Goal: Navigation & Orientation: Find specific page/section

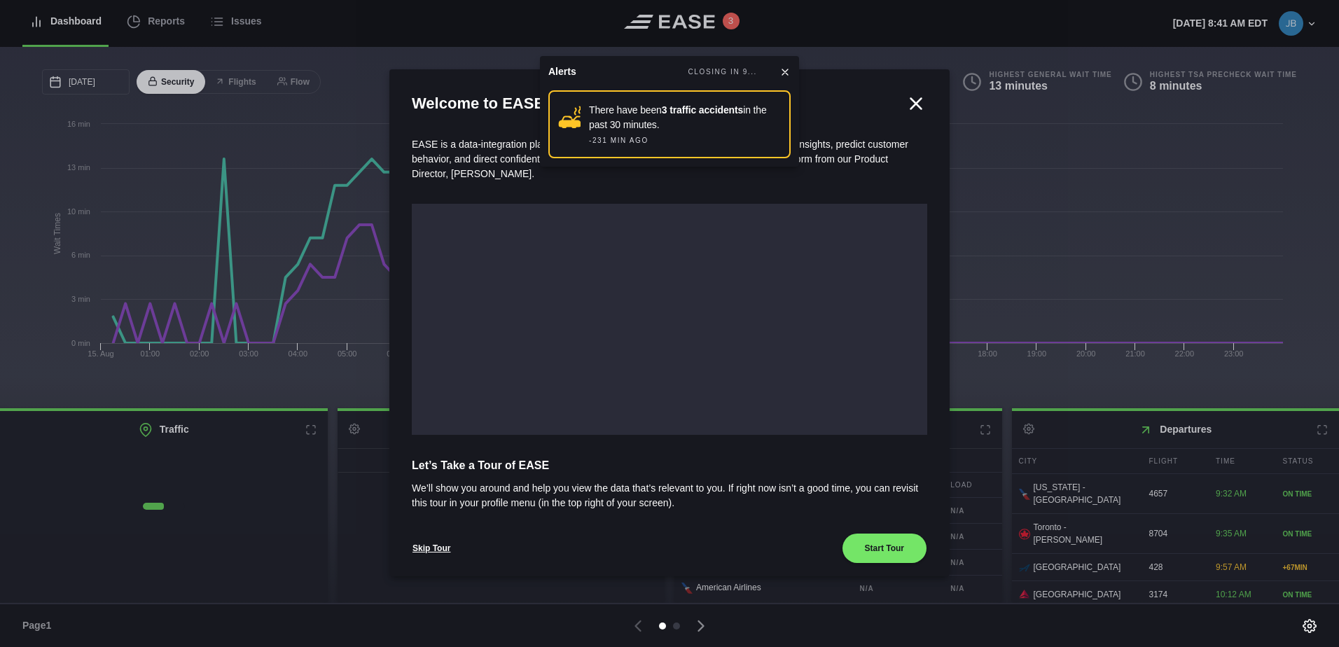
click at [909, 101] on icon at bounding box center [916, 103] width 21 height 21
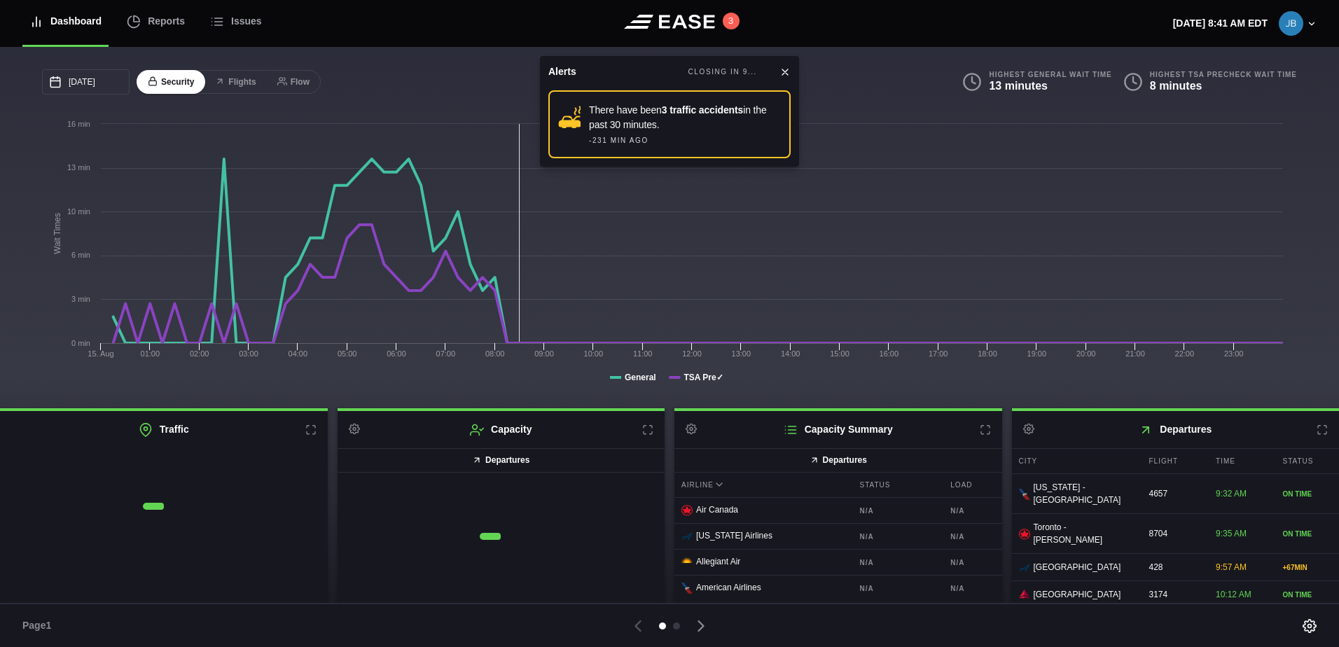
click at [786, 69] on icon at bounding box center [784, 72] width 11 height 11
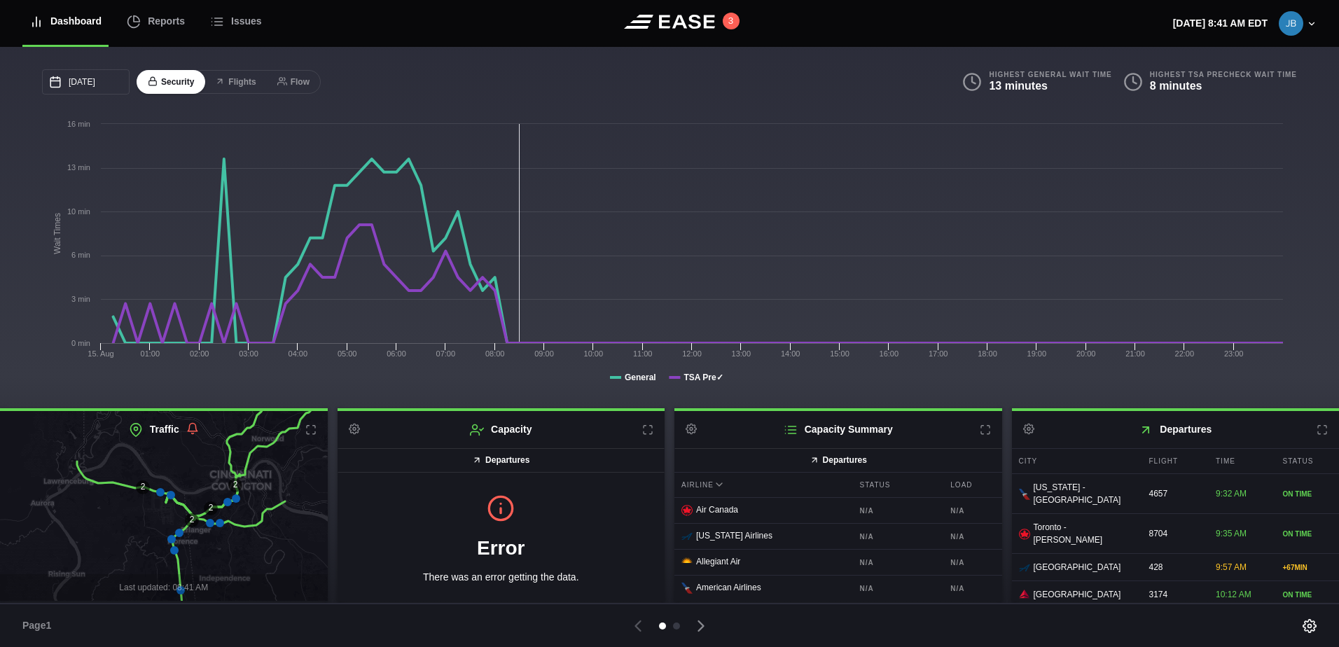
click at [562, 92] on div "08/15/2025 August Sun Mon Tue Wed Thu Fri Sat 27 28 29 30 31 Aug 1 2 3 4 5 6 7 …" at bounding box center [356, 81] width 628 height 25
click at [730, 23] on button "3" at bounding box center [731, 21] width 17 height 17
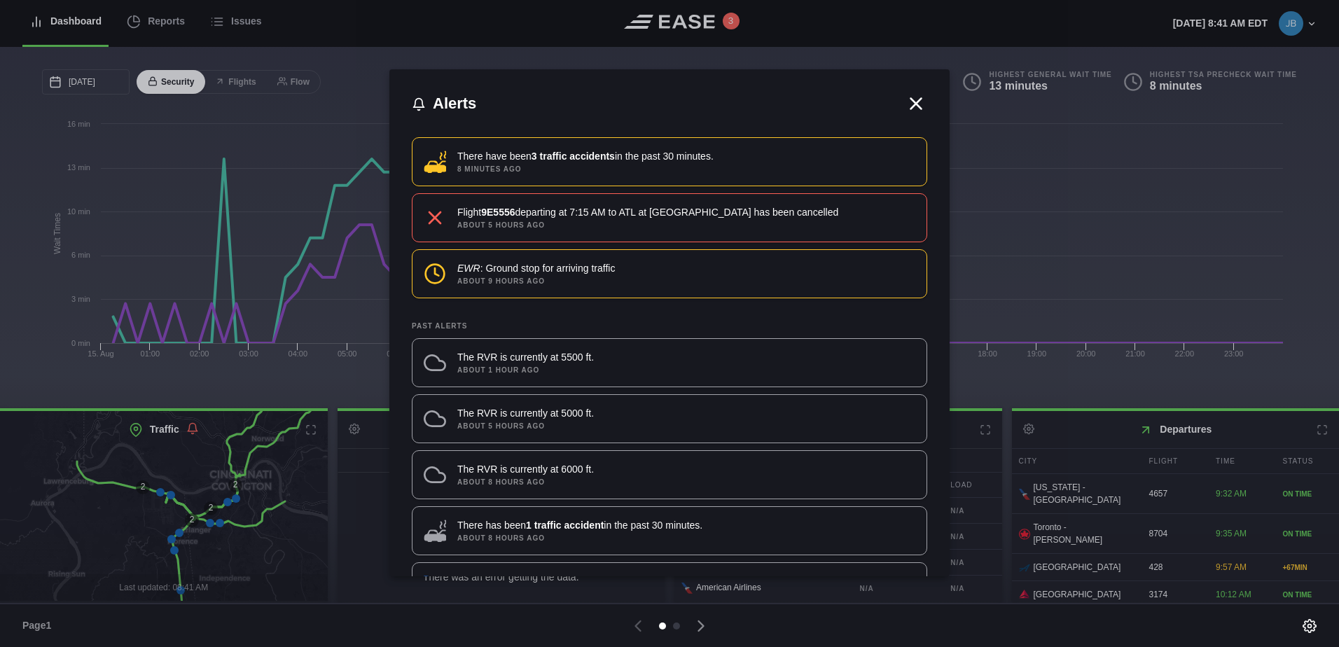
click at [906, 104] on icon at bounding box center [916, 103] width 21 height 21
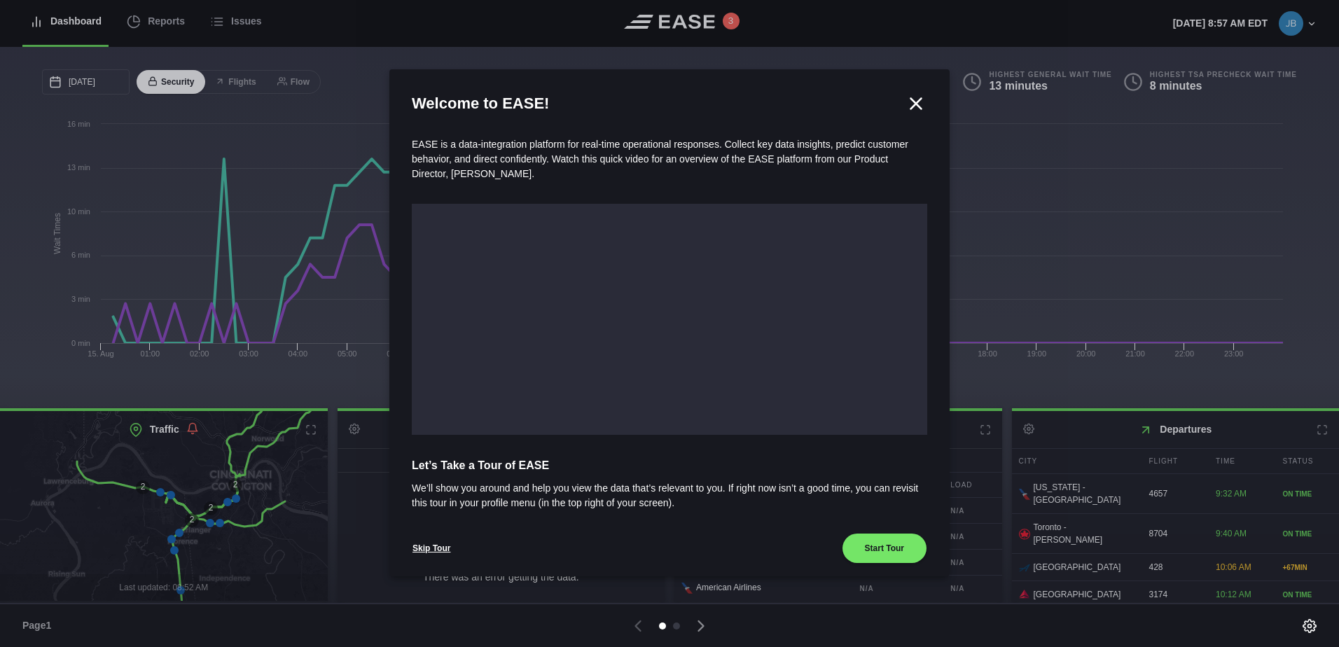
click at [911, 103] on icon at bounding box center [916, 103] width 11 height 11
